Goal: Information Seeking & Learning: Understand process/instructions

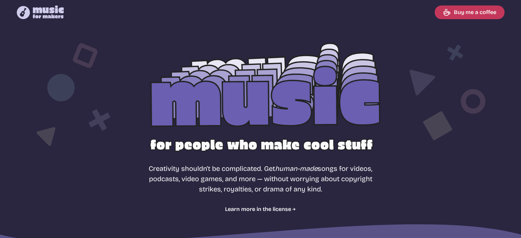
select select "most popular"
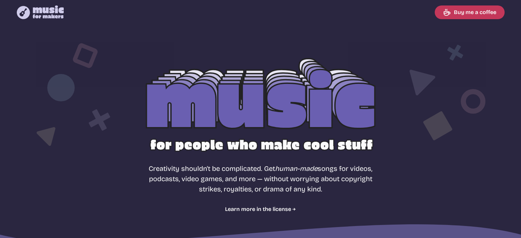
click at [58, 9] on icon "Music for Makers logo" at bounding box center [40, 12] width 47 height 14
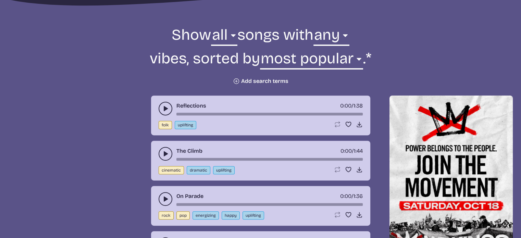
scroll to position [240, 0]
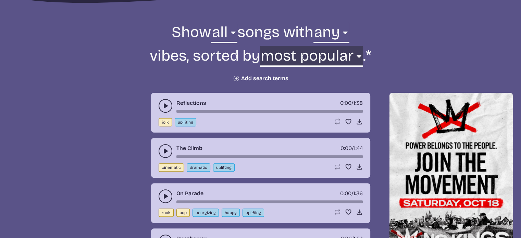
click at [304, 56] on select "newest oldest most popular least popular name" at bounding box center [311, 58] width 103 height 24
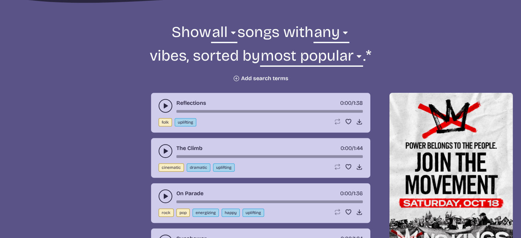
click at [425, 31] on form "Show all ambient cinematic electronic folk holiday jazz pop rock world all song…" at bounding box center [260, 52] width 373 height 60
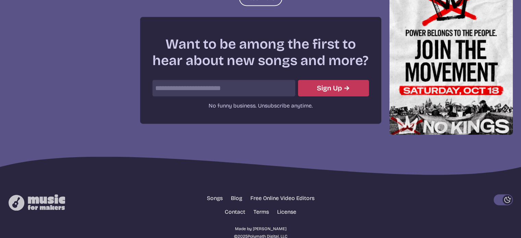
scroll to position [986, 0]
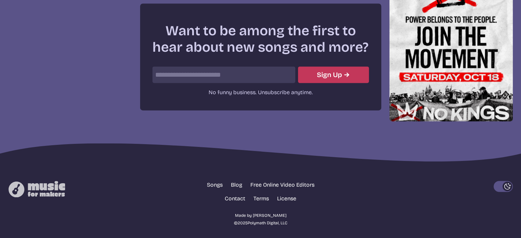
click at [209, 82] on form "Don't fill this out if you're human: Sign Up No funny business. Unsubscribe any…" at bounding box center [261, 81] width 217 height 30
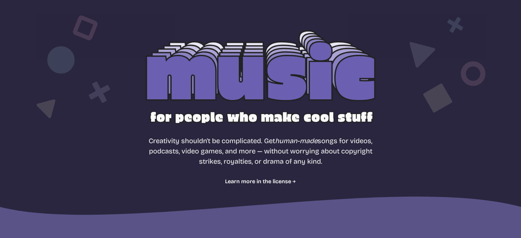
scroll to position [0, 0]
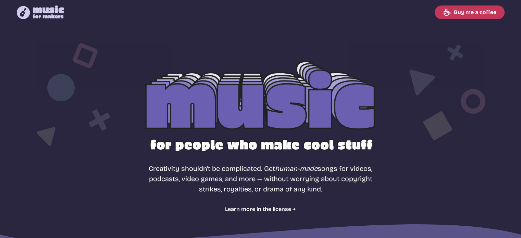
click at [250, 125] on div at bounding box center [260, 110] width 439 height 139
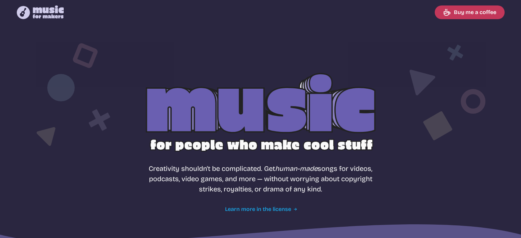
click at [262, 209] on link "Learn more in the license" at bounding box center [260, 209] width 71 height 8
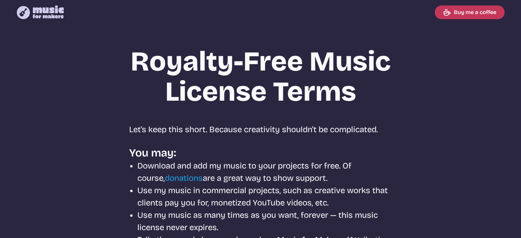
select select "most popular"
